Goal: Navigation & Orientation: Find specific page/section

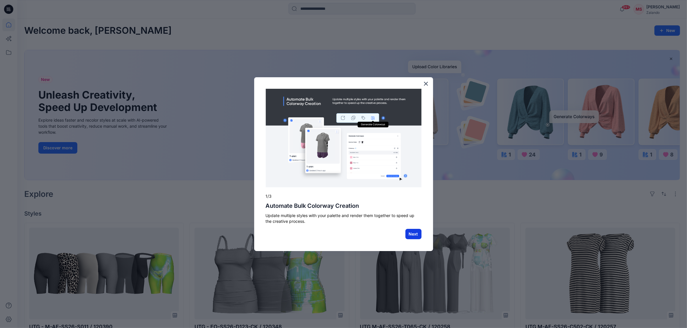
click at [405, 231] on button "Next" at bounding box center [413, 234] width 16 height 10
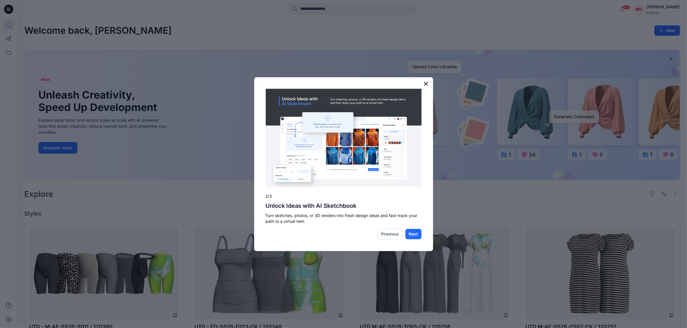
click at [427, 83] on button "×" at bounding box center [425, 83] width 5 height 9
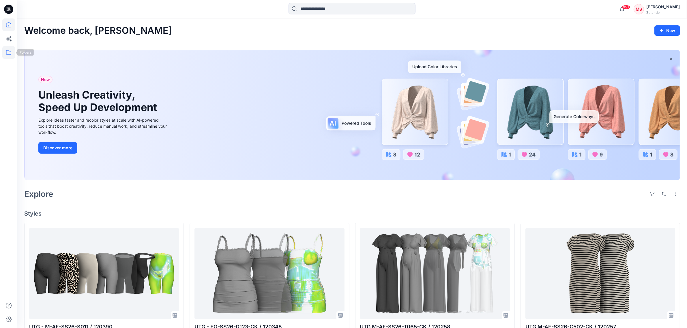
click at [7, 52] on icon at bounding box center [8, 52] width 13 height 13
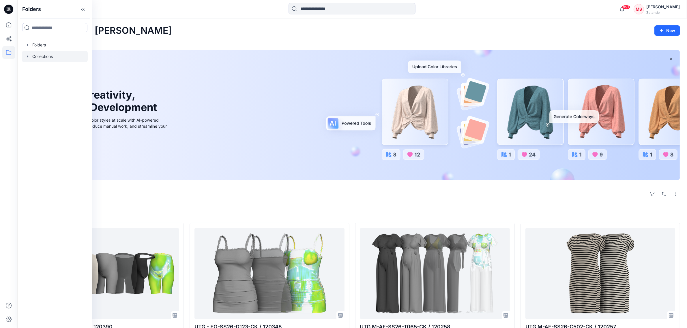
click at [52, 56] on div at bounding box center [55, 57] width 66 height 12
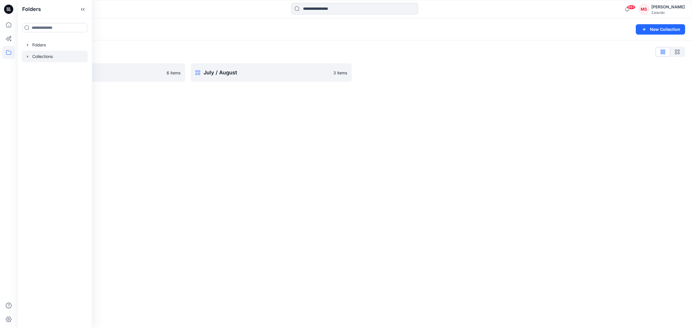
drag, startPoint x: 139, startPoint y: 110, endPoint x: 117, endPoint y: 81, distance: 36.6
click at [139, 110] on div "Collections New Collection Collections List Hold/ Archive - UTG 6 items July / …" at bounding box center [354, 173] width 675 height 310
click at [11, 49] on icon at bounding box center [8, 52] width 13 height 13
click at [31, 44] on div at bounding box center [55, 45] width 66 height 12
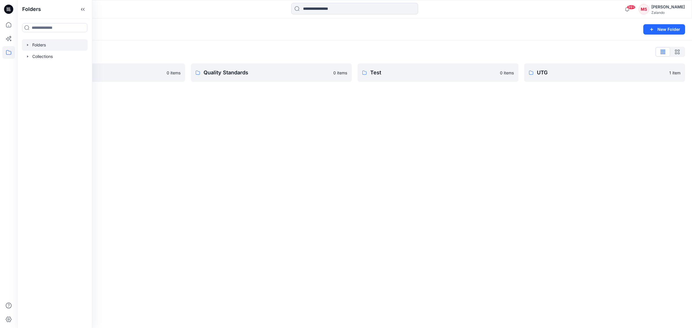
click at [26, 46] on icon "button" at bounding box center [27, 45] width 5 height 5
click at [52, 89] on div at bounding box center [55, 91] width 66 height 12
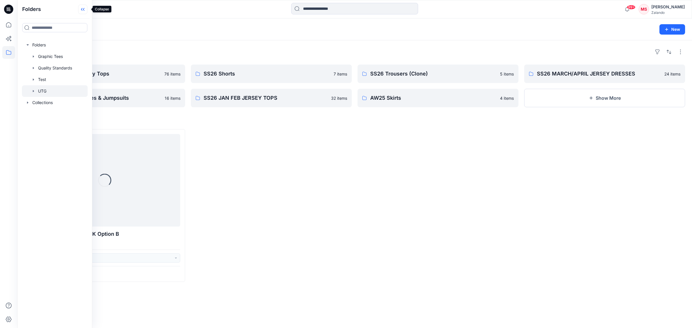
click at [86, 8] on icon at bounding box center [82, 10] width 9 height 10
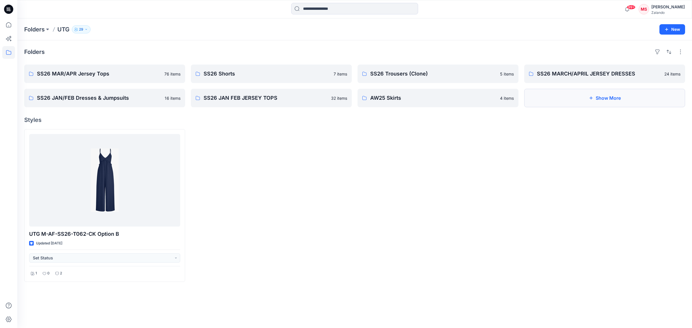
click at [589, 99] on icon "button" at bounding box center [591, 98] width 5 height 5
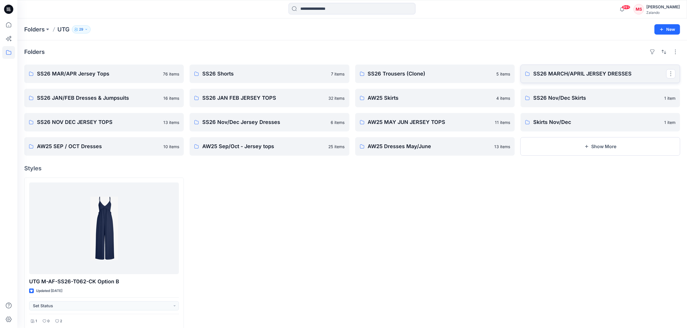
click at [551, 72] on p "SS26 MARCH/APRIL JERSEY DRESSES" at bounding box center [599, 74] width 133 height 8
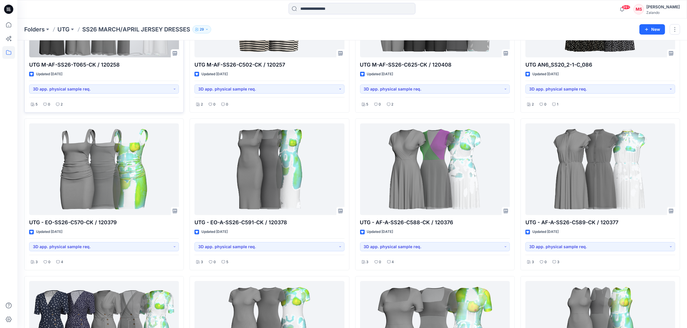
scroll to position [108, 0]
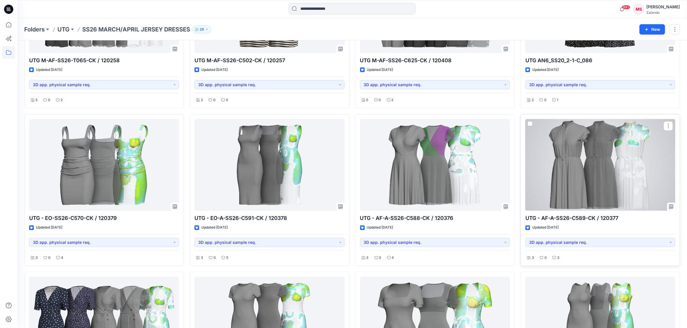
click at [634, 174] on div at bounding box center [600, 165] width 150 height 92
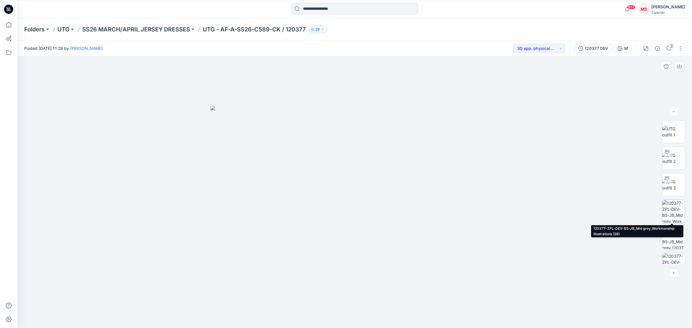
click at [664, 210] on img at bounding box center [673, 211] width 22 height 22
click at [169, 30] on p "SS26 MARCH/APRIL JERSEY DRESSES" at bounding box center [136, 29] width 108 height 8
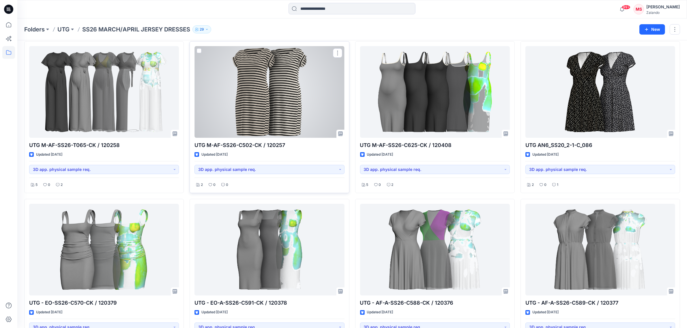
scroll to position [36, 0]
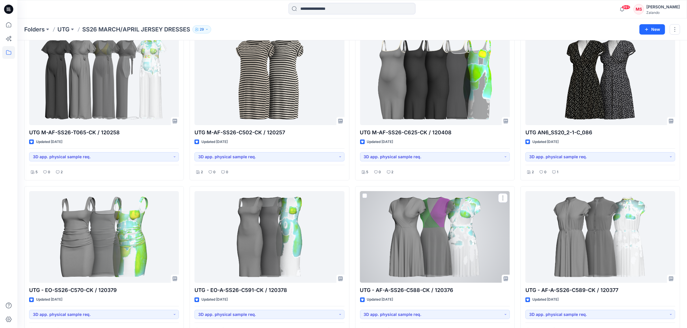
click at [430, 253] on div at bounding box center [435, 237] width 150 height 92
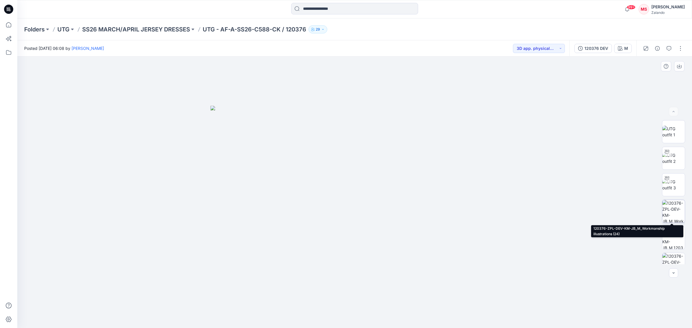
click at [668, 218] on img at bounding box center [673, 211] width 22 height 22
click at [155, 174] on div at bounding box center [354, 193] width 675 height 272
click at [138, 28] on p "SS26 MARCH/APRIL JERSEY DRESSES" at bounding box center [136, 29] width 108 height 8
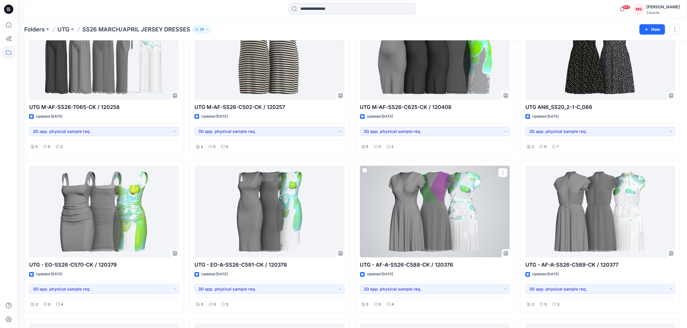
scroll to position [72, 0]
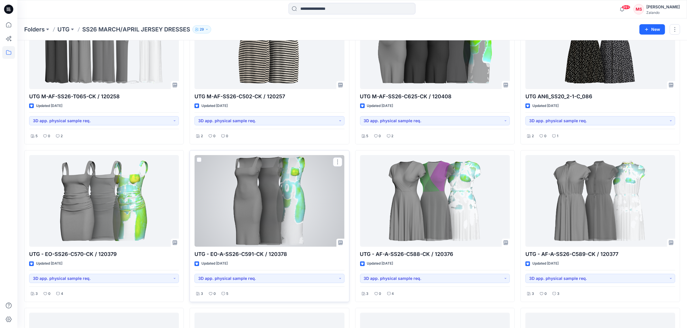
click at [290, 215] on div at bounding box center [269, 201] width 150 height 92
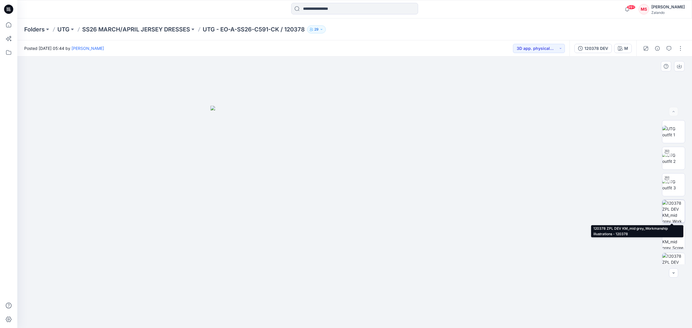
click at [674, 213] on img at bounding box center [673, 211] width 22 height 22
